Goal: Purchase product/service

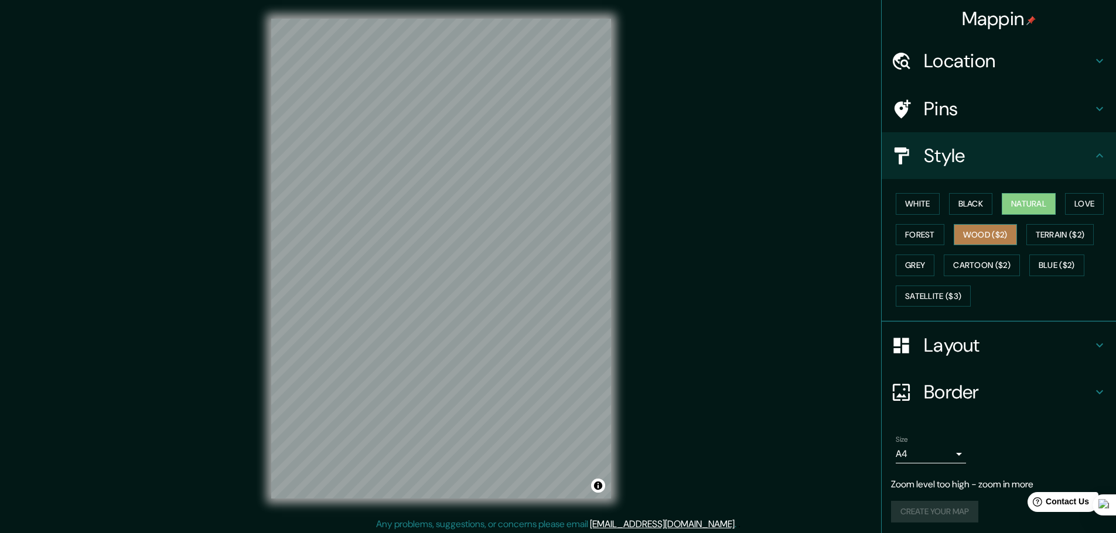
click at [1001, 231] on button "Wood ($2)" at bounding box center [984, 235] width 63 height 22
click at [1037, 210] on button "Natural" at bounding box center [1028, 204] width 54 height 22
click at [1003, 238] on button "Wood ($2)" at bounding box center [984, 235] width 63 height 22
click at [1010, 209] on button "Natural" at bounding box center [1028, 204] width 54 height 22
click at [955, 234] on button "Wood ($2)" at bounding box center [984, 235] width 63 height 22
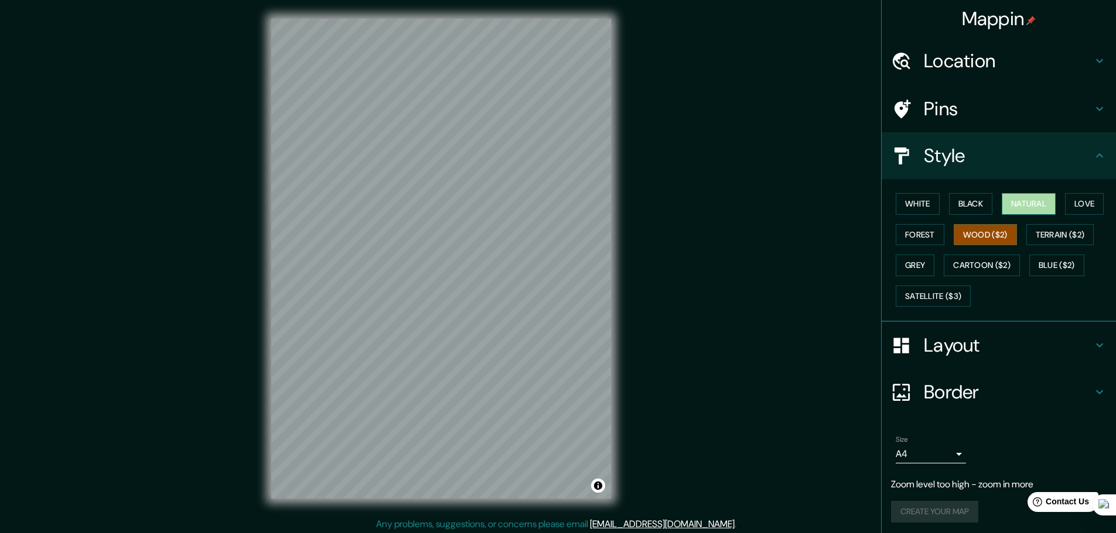
click at [1001, 209] on button "Natural" at bounding box center [1028, 204] width 54 height 22
click at [974, 238] on button "Wood ($2)" at bounding box center [984, 235] width 63 height 22
click at [1034, 209] on button "Natural" at bounding box center [1028, 204] width 54 height 22
click at [979, 235] on button "Wood ($2)" at bounding box center [984, 235] width 63 height 22
click at [1024, 203] on button "Natural" at bounding box center [1028, 204] width 54 height 22
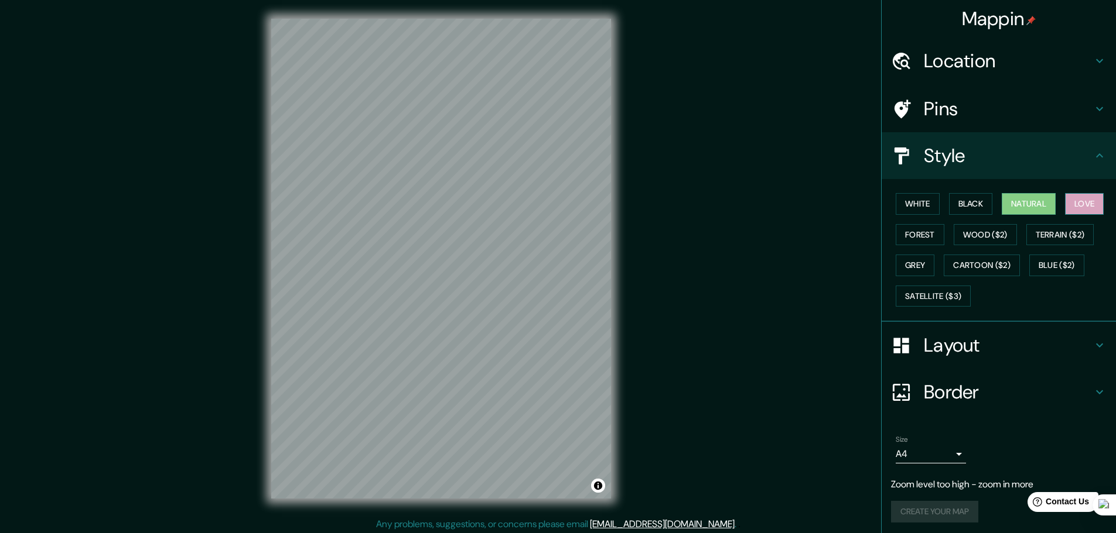
click at [1079, 204] on button "Love" at bounding box center [1084, 204] width 39 height 22
click at [1005, 237] on button "Wood ($2)" at bounding box center [984, 235] width 63 height 22
click at [1029, 197] on button "Natural" at bounding box center [1028, 204] width 54 height 22
click at [1003, 230] on button "Wood ($2)" at bounding box center [984, 235] width 63 height 22
click at [1003, 208] on button "Natural" at bounding box center [1028, 204] width 54 height 22
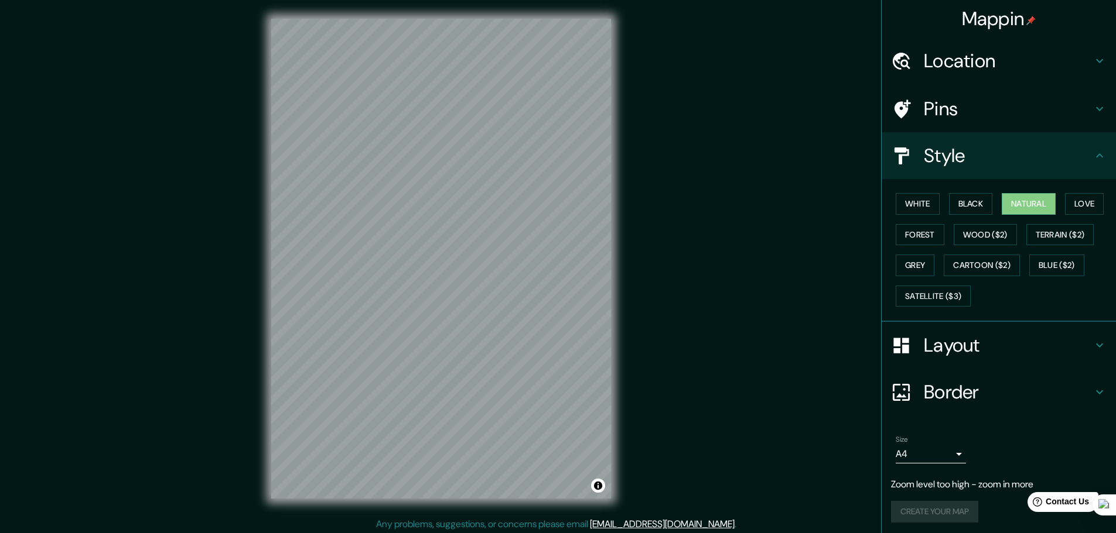
click at [1000, 223] on div "White Black Natural Love Forest Wood ($2) Terrain ($2) Grey Cartoon ($2) Blue (…" at bounding box center [1003, 250] width 225 height 123
click at [997, 227] on button "Wood ($2)" at bounding box center [984, 235] width 63 height 22
click at [1011, 207] on button "Natural" at bounding box center [1028, 204] width 54 height 22
click at [1000, 227] on button "Wood ($2)" at bounding box center [984, 235] width 63 height 22
click at [1034, 199] on button "Natural" at bounding box center [1028, 204] width 54 height 22
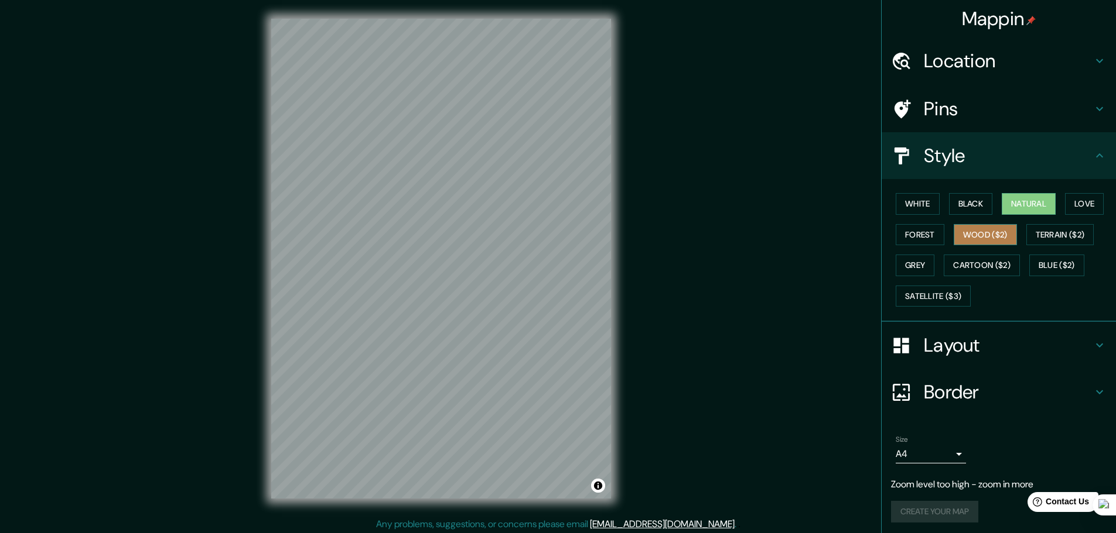
click at [978, 241] on button "Wood ($2)" at bounding box center [984, 235] width 63 height 22
click at [1023, 204] on button "Natural" at bounding box center [1028, 204] width 54 height 22
click at [967, 240] on button "Wood ($2)" at bounding box center [984, 235] width 63 height 22
click at [1027, 206] on button "Natural" at bounding box center [1028, 204] width 54 height 22
click at [958, 237] on button "Wood ($2)" at bounding box center [984, 235] width 63 height 22
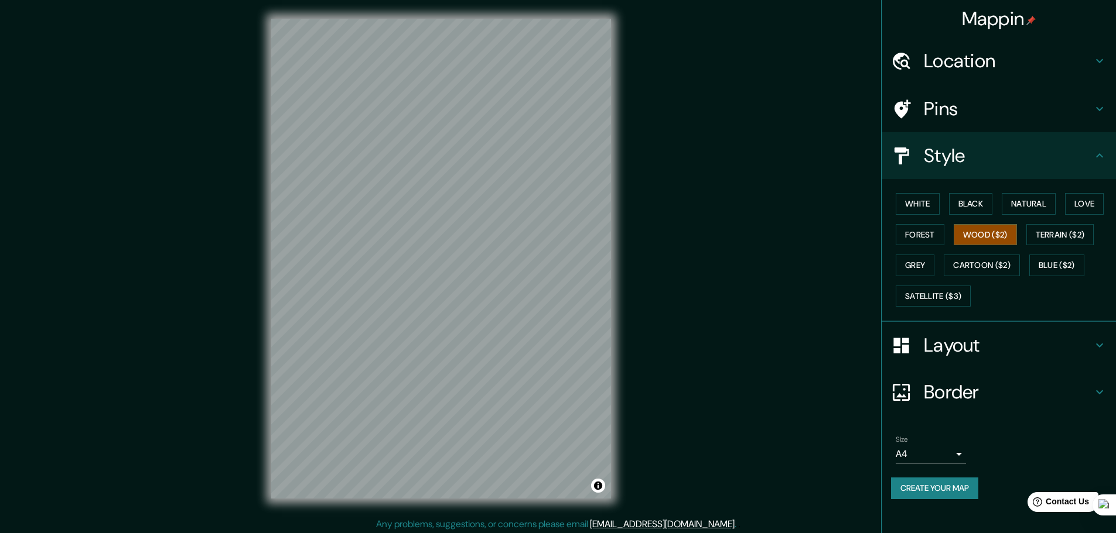
click at [654, 427] on div "Mappin Location Pins Style White Black Natural Love Forest Wood ($2) Terrain ($…" at bounding box center [558, 268] width 1116 height 536
click at [687, 502] on div "Mappin Location Pins Style White Black Natural Love Forest Wood ($2) Terrain ($…" at bounding box center [558, 268] width 1116 height 536
click at [725, 356] on div "Mappin Location Pins Style White Black Natural Love Forest Wood ($2) Terrain ($…" at bounding box center [558, 268] width 1116 height 536
click at [561, 295] on div "Mappin Location Pins Style White Black Natural Love Forest Wood ($2) Terrain ($…" at bounding box center [558, 268] width 1116 height 536
